Goal: Task Accomplishment & Management: Complete application form

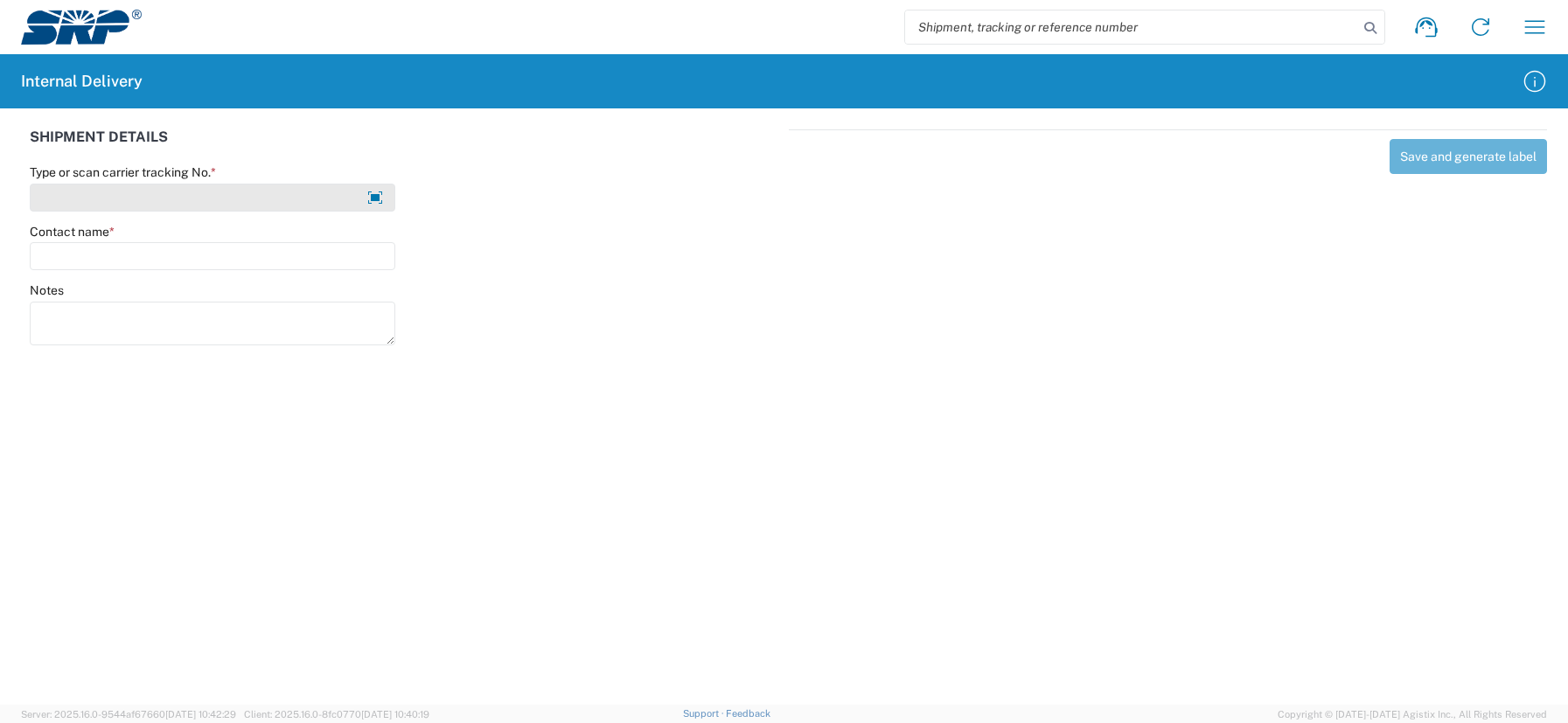
click at [78, 196] on input "Type or scan carrier tracking No. *" at bounding box center [212, 197] width 365 height 28
type input "JUsher081225D"
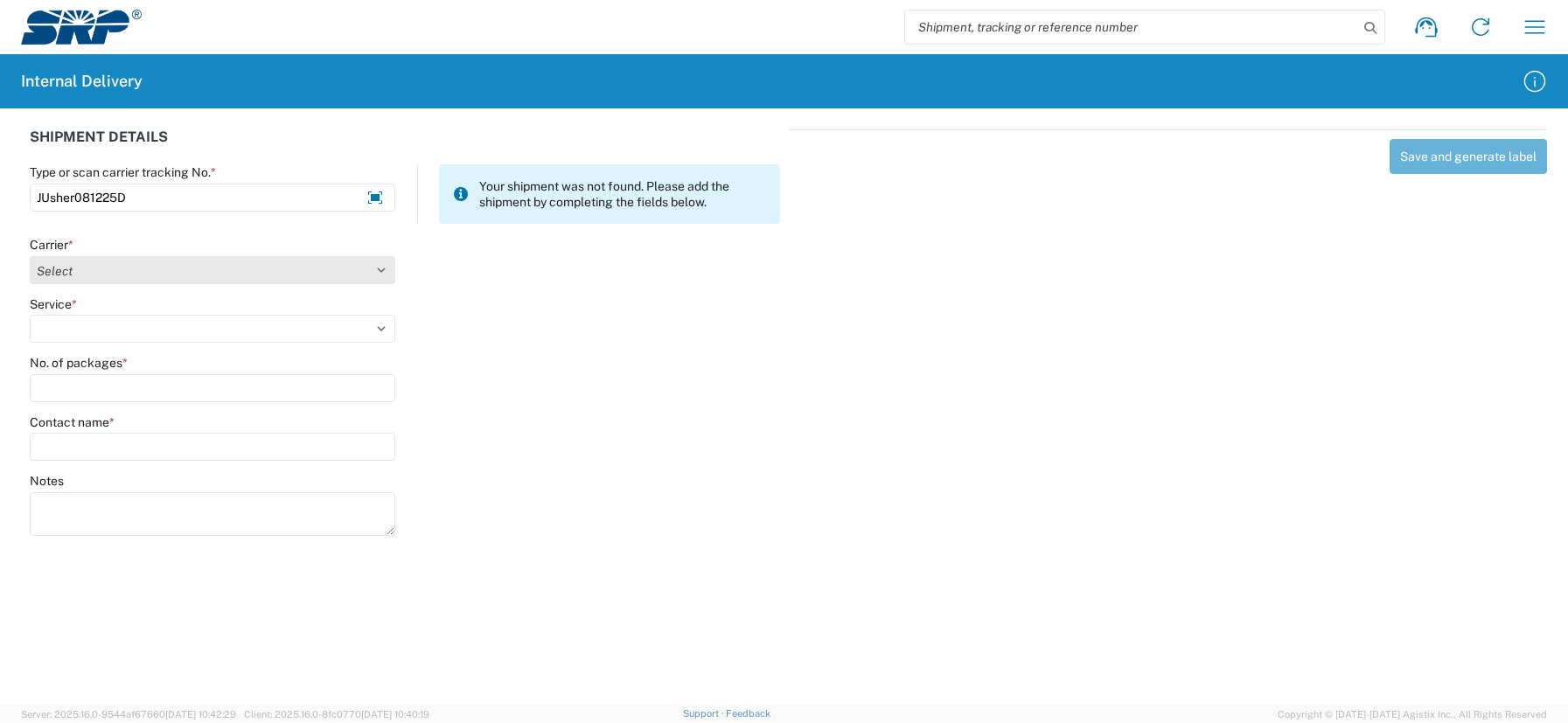
click at [56, 260] on select "Select Amazon Logistics ATI Trucking BC Dimerco Logistics Empire Southwest FedE…" at bounding box center [212, 270] width 365 height 28
select select "18713"
click at [30, 256] on select "Select Amazon Logistics ATI Trucking BC Dimerco Logistics Empire Southwest FedE…" at bounding box center [212, 270] width 365 height 28
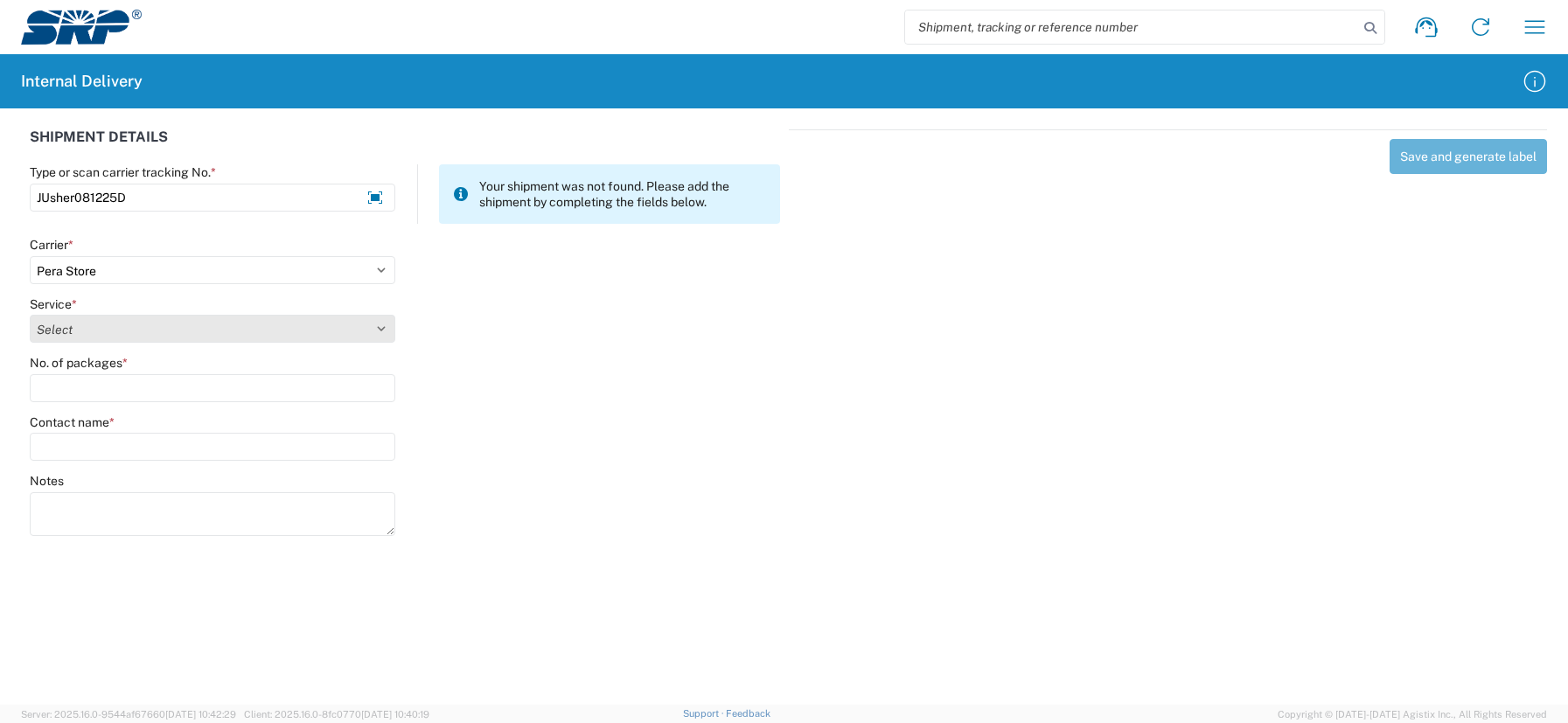
click at [73, 328] on select "Select Ground Inter-Office" at bounding box center [212, 329] width 365 height 28
select select "35763"
click at [30, 315] on select "Select Ground Inter-Office" at bounding box center [212, 329] width 365 height 28
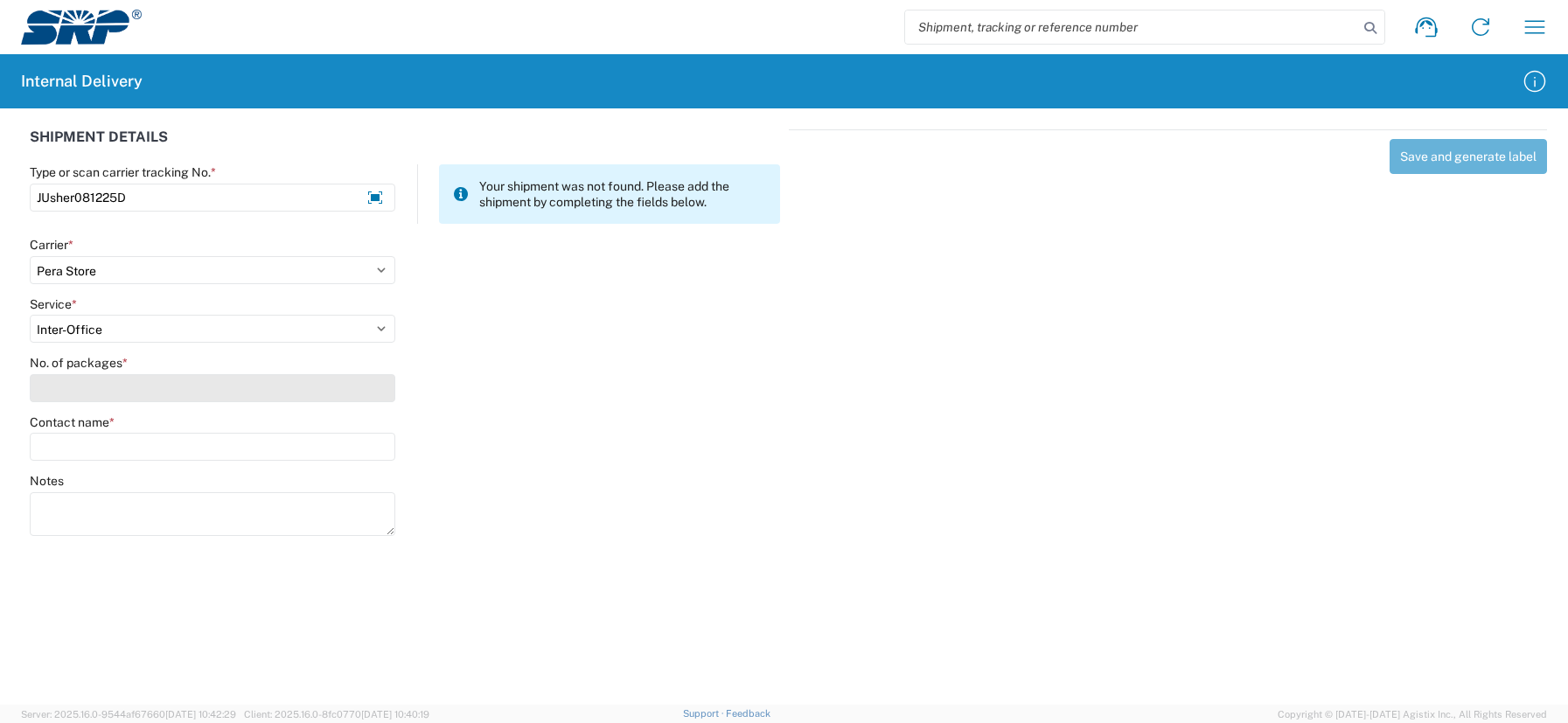
click at [65, 389] on input "No. of packages *" at bounding box center [212, 388] width 365 height 28
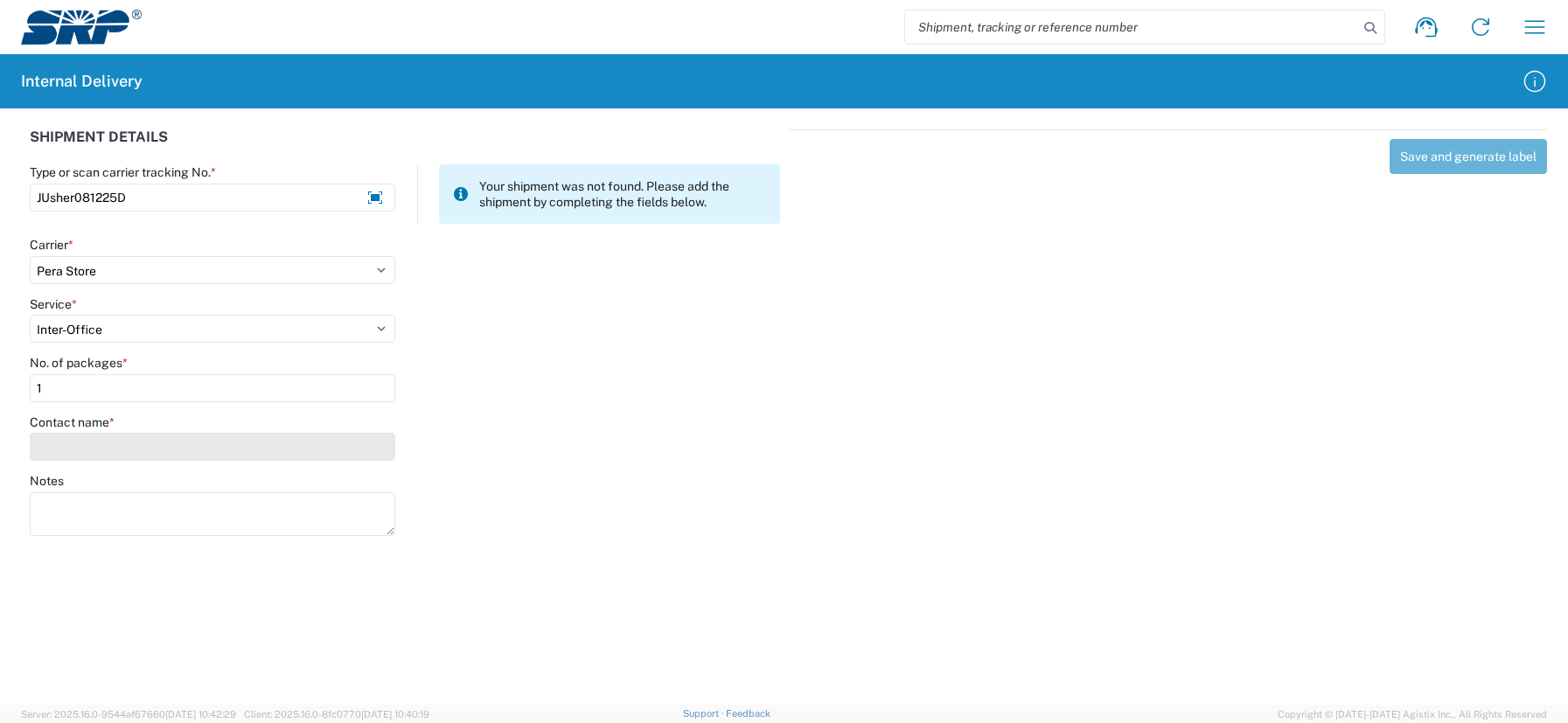
type input "1"
click at [61, 447] on input "Contact name *" at bounding box center [212, 447] width 365 height 28
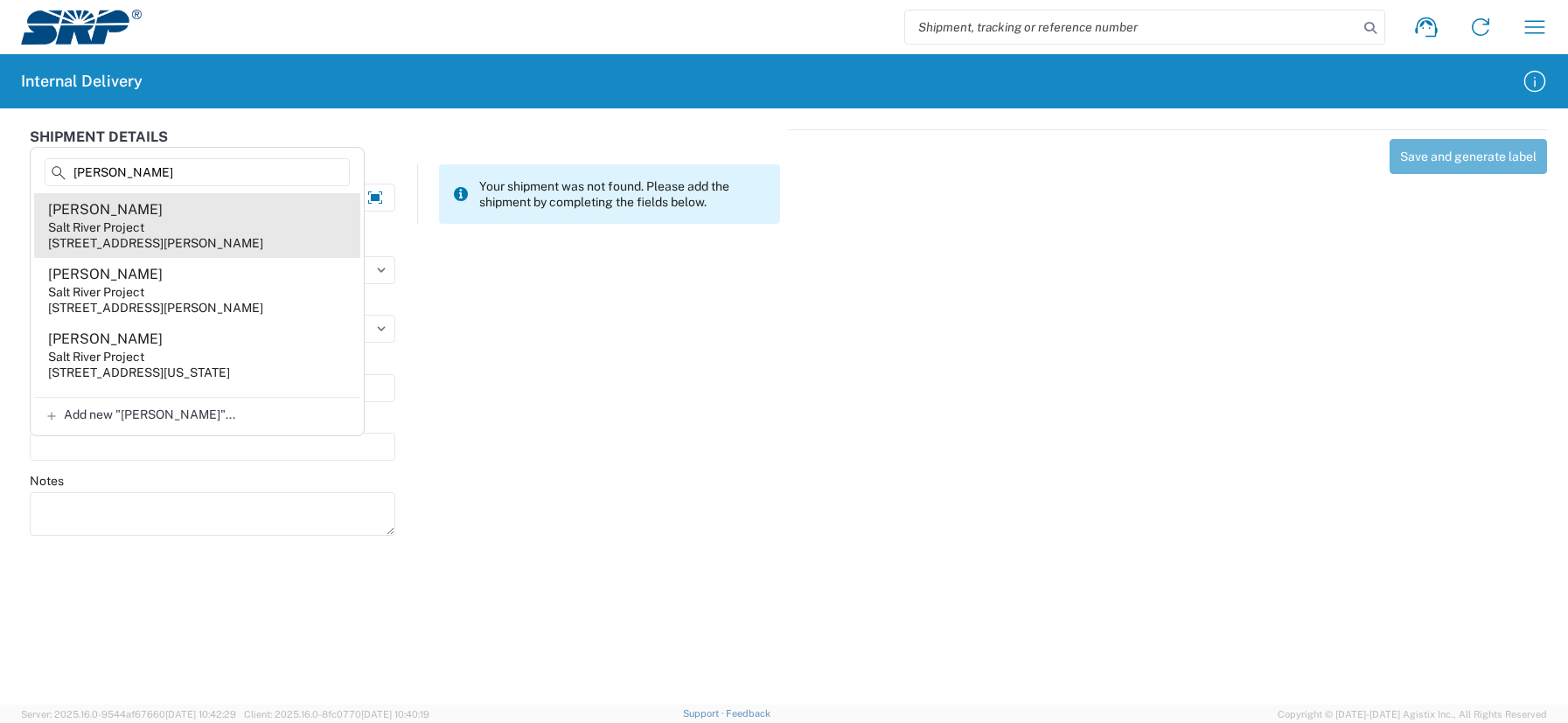
type input "[PERSON_NAME]"
click at [74, 243] on div "[STREET_ADDRESS][PERSON_NAME]" at bounding box center [155, 242] width 215 height 16
type input "[PERSON_NAME]"
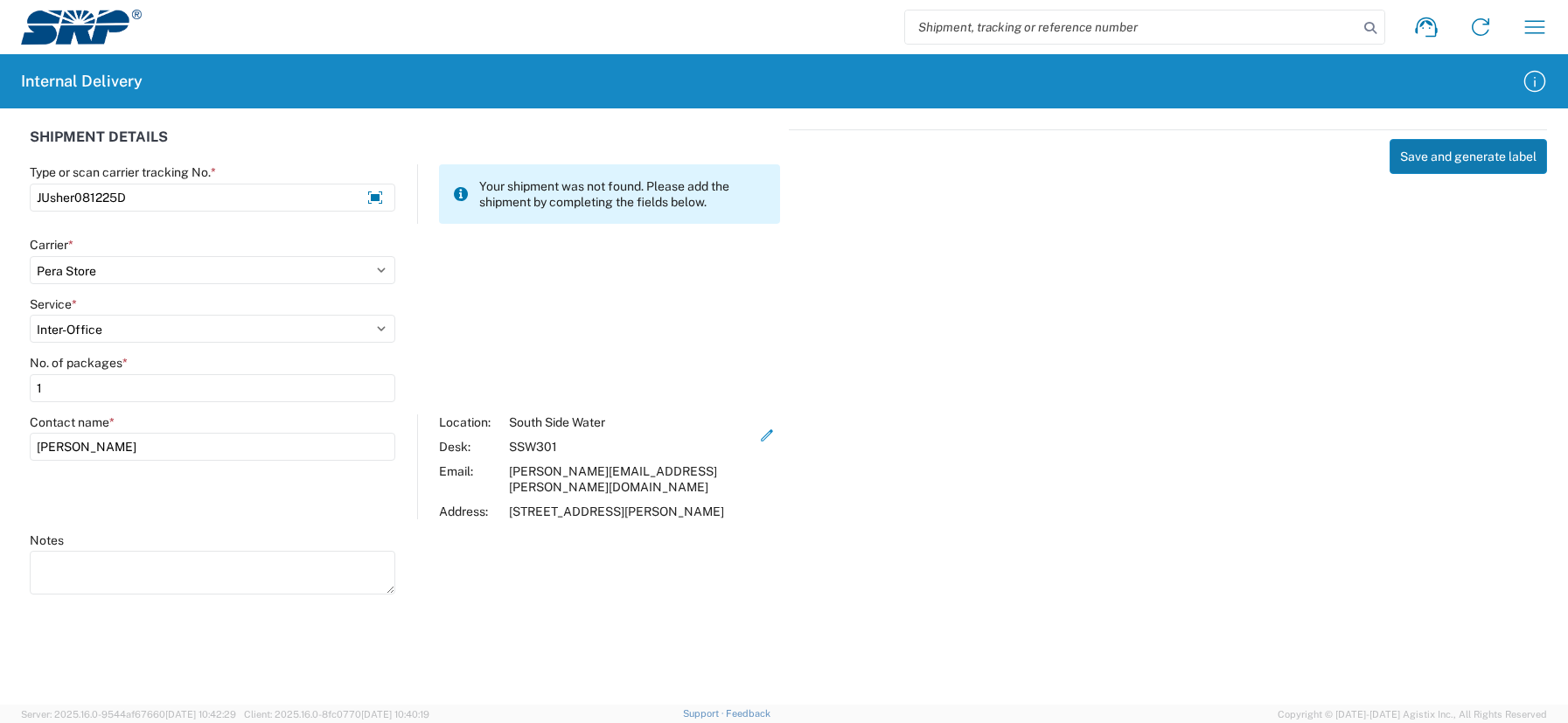
click at [1435, 162] on button "Save and generate label" at bounding box center [1468, 156] width 158 height 35
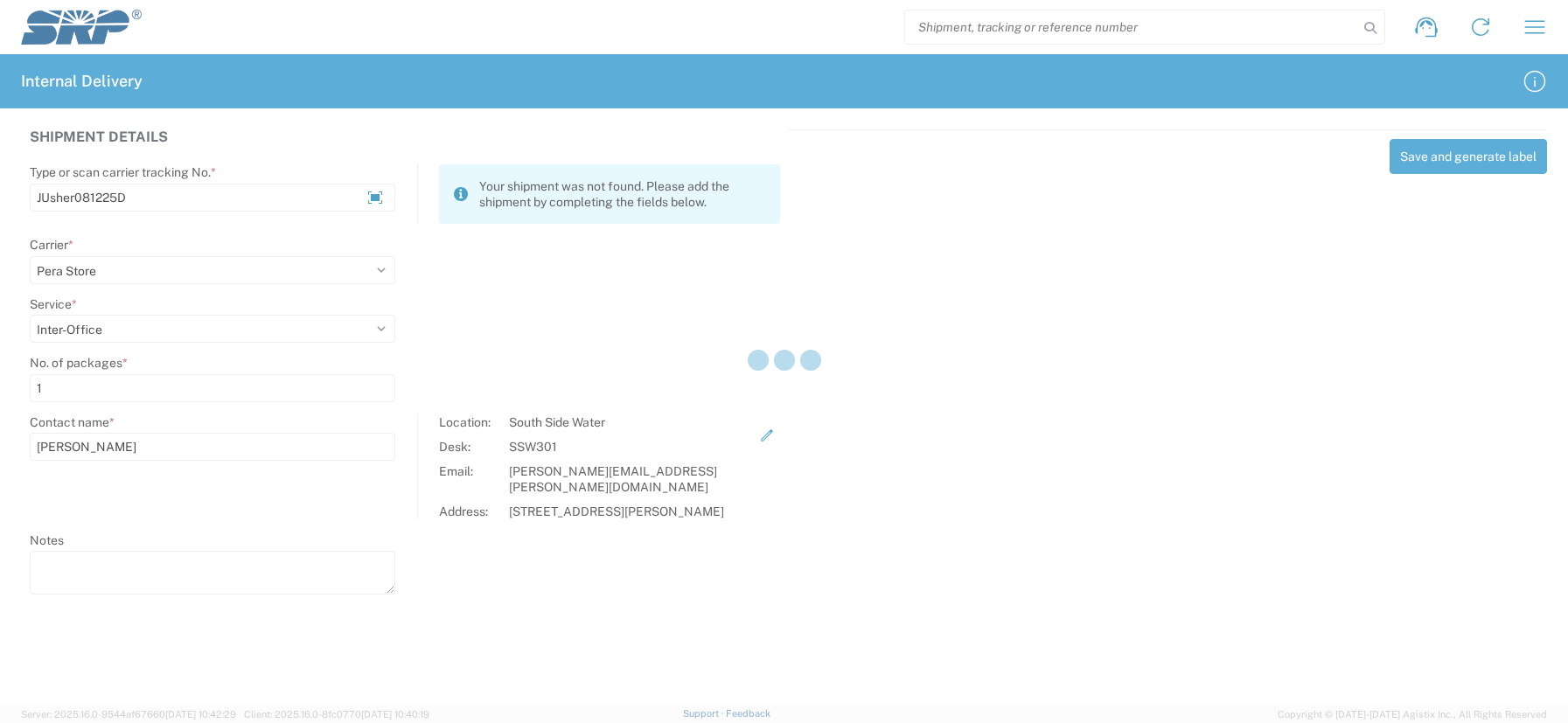
select select
